Goal: Information Seeking & Learning: Learn about a topic

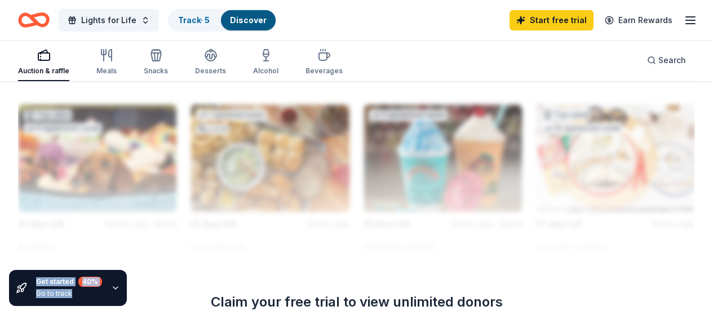
scroll to position [1190, 0]
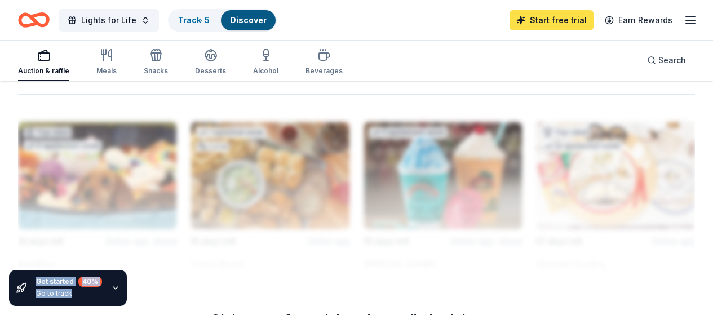
click at [557, 13] on link "Start free trial" at bounding box center [551, 20] width 84 height 20
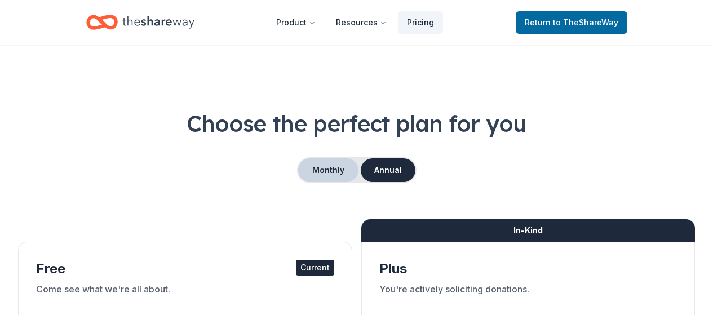
click at [318, 170] on button "Monthly" at bounding box center [328, 170] width 60 height 24
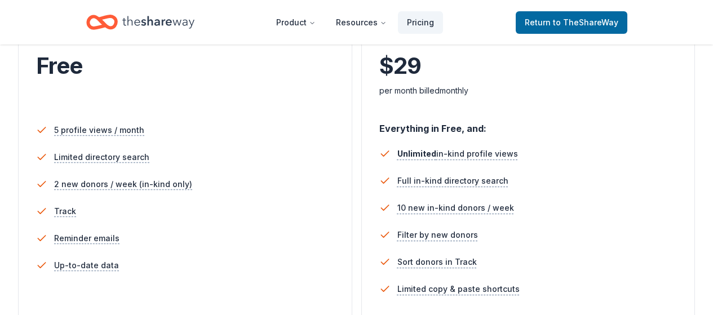
scroll to position [289, 0]
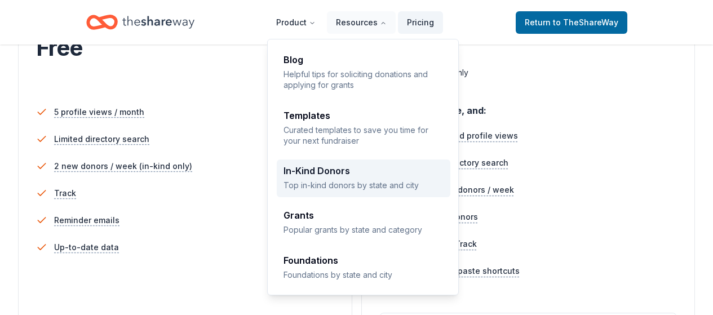
click at [326, 178] on div "In-Kind Donors Top in-kind donors by state and city" at bounding box center [363, 178] width 160 height 24
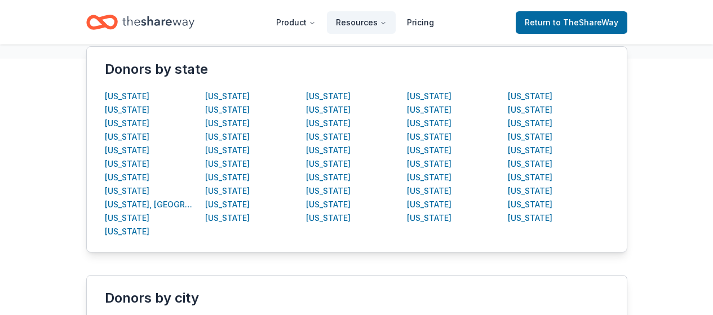
scroll to position [237, 0]
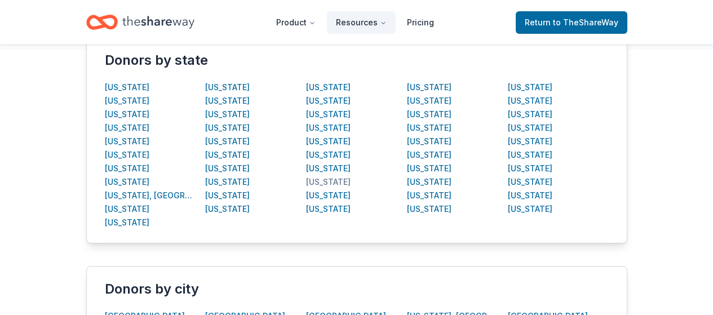
click at [316, 181] on div "Nevada" at bounding box center [328, 182] width 45 height 14
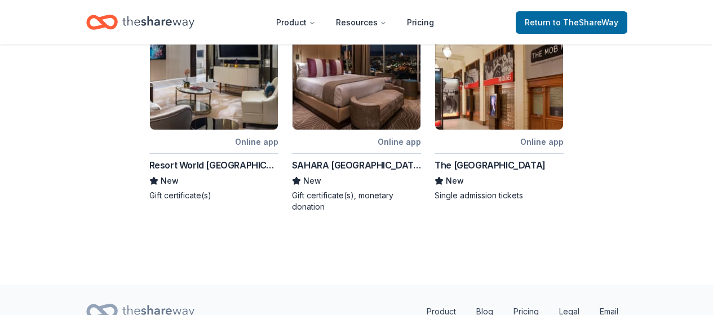
scroll to position [650, 0]
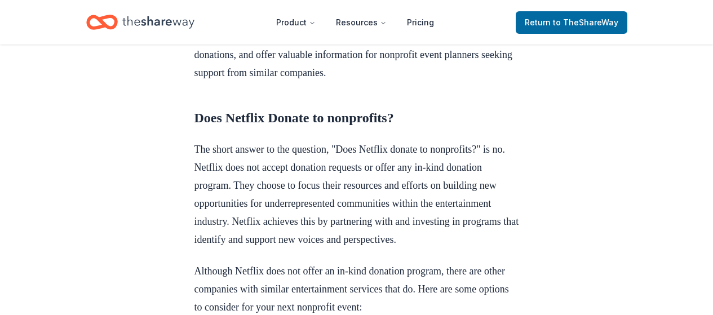
scroll to position [472, 0]
